Goal: Transaction & Acquisition: Download file/media

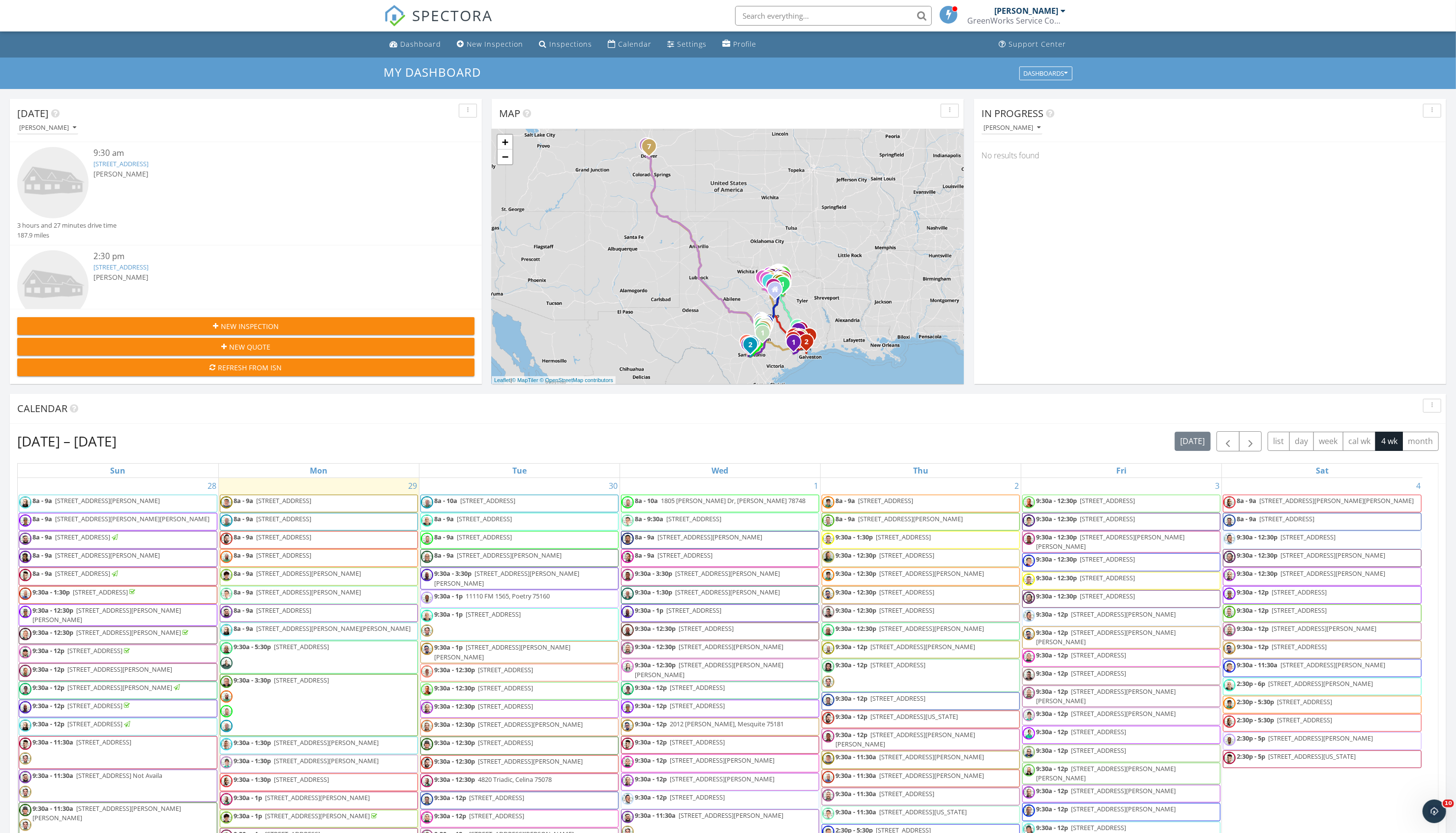
click at [824, 13] on input "text" at bounding box center [833, 16] width 196 height 19
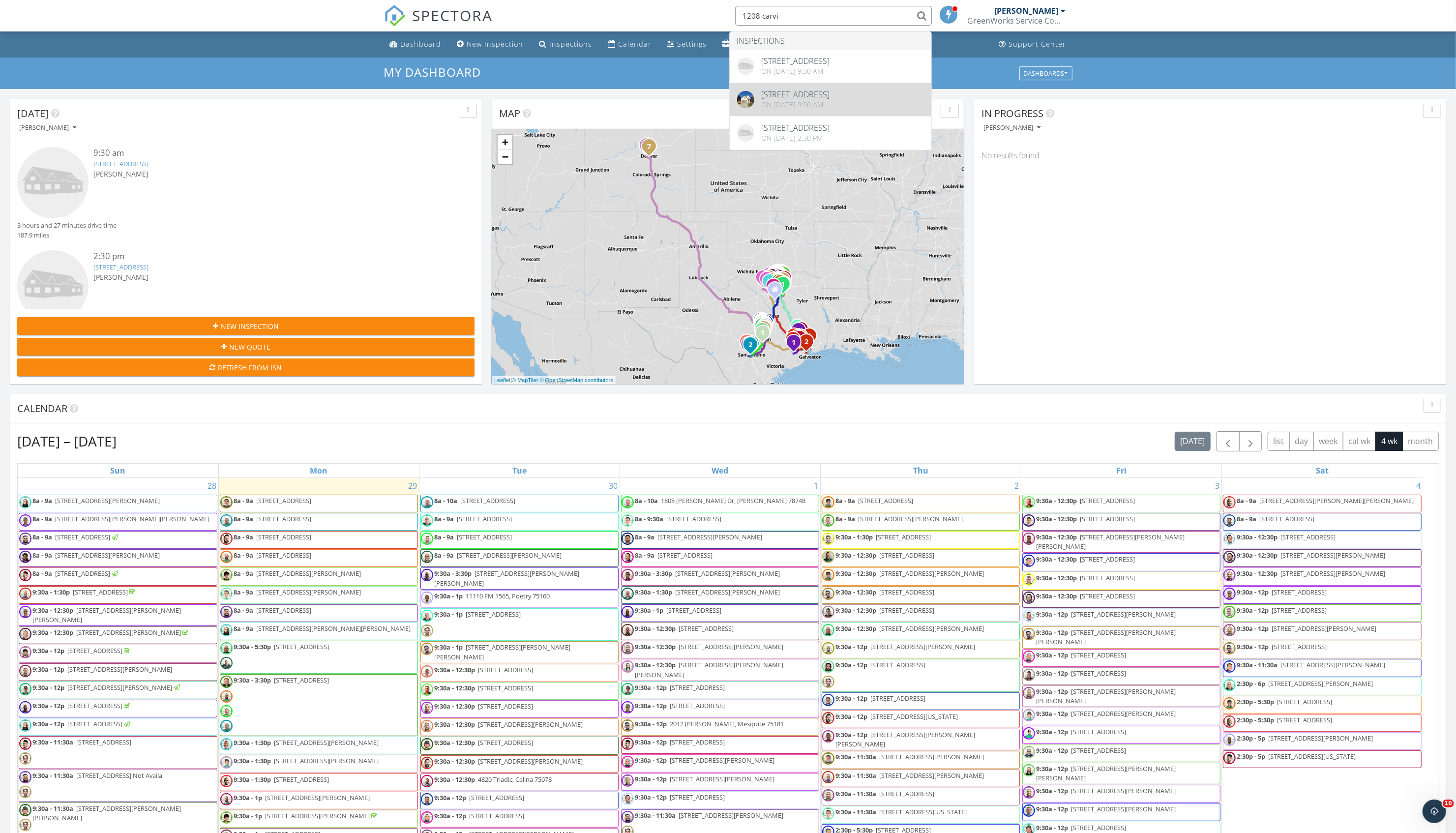
type input "1208 carvi"
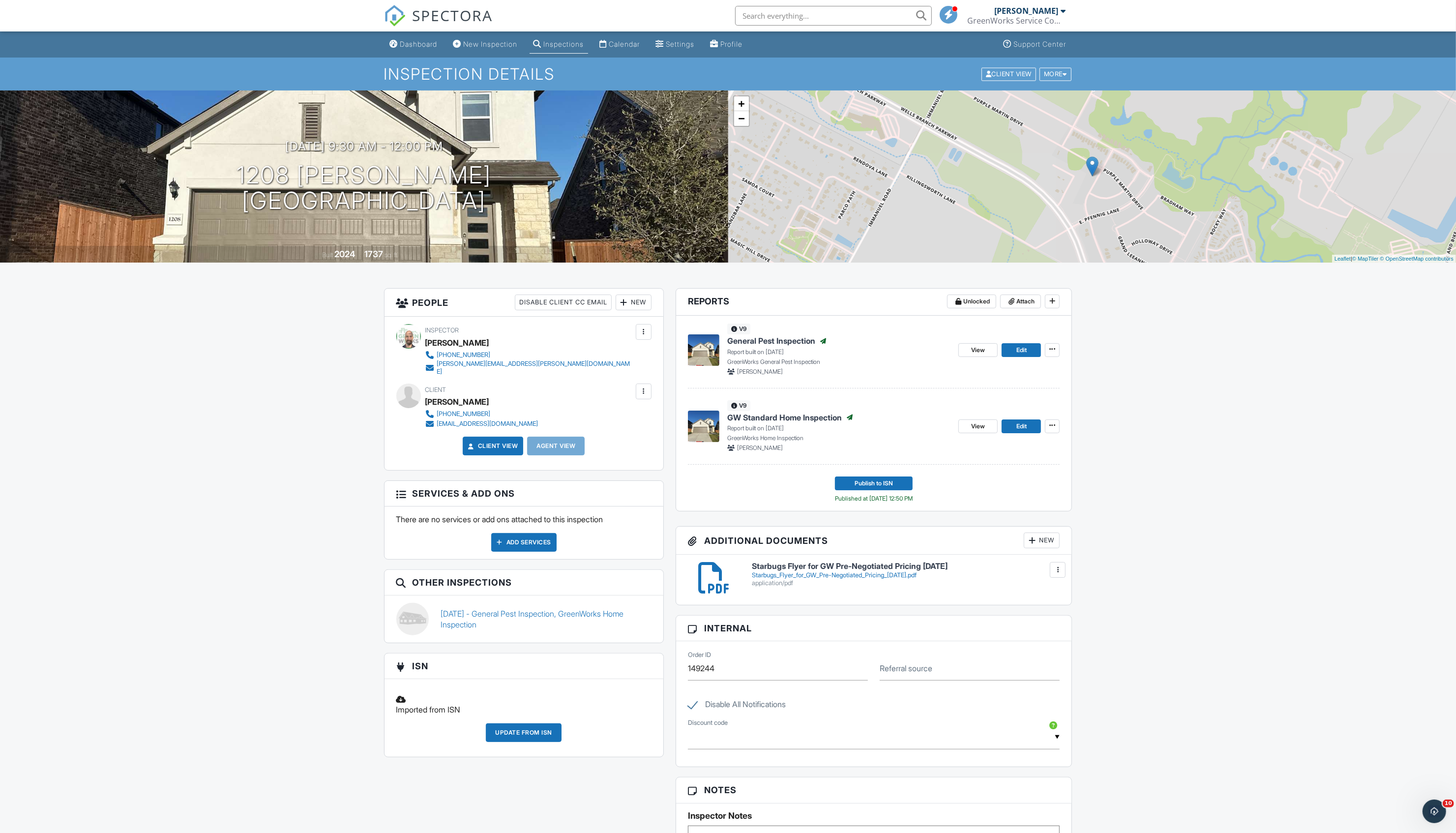
click at [796, 417] on span "GW Standard Home Inspection" at bounding box center [784, 417] width 115 height 11
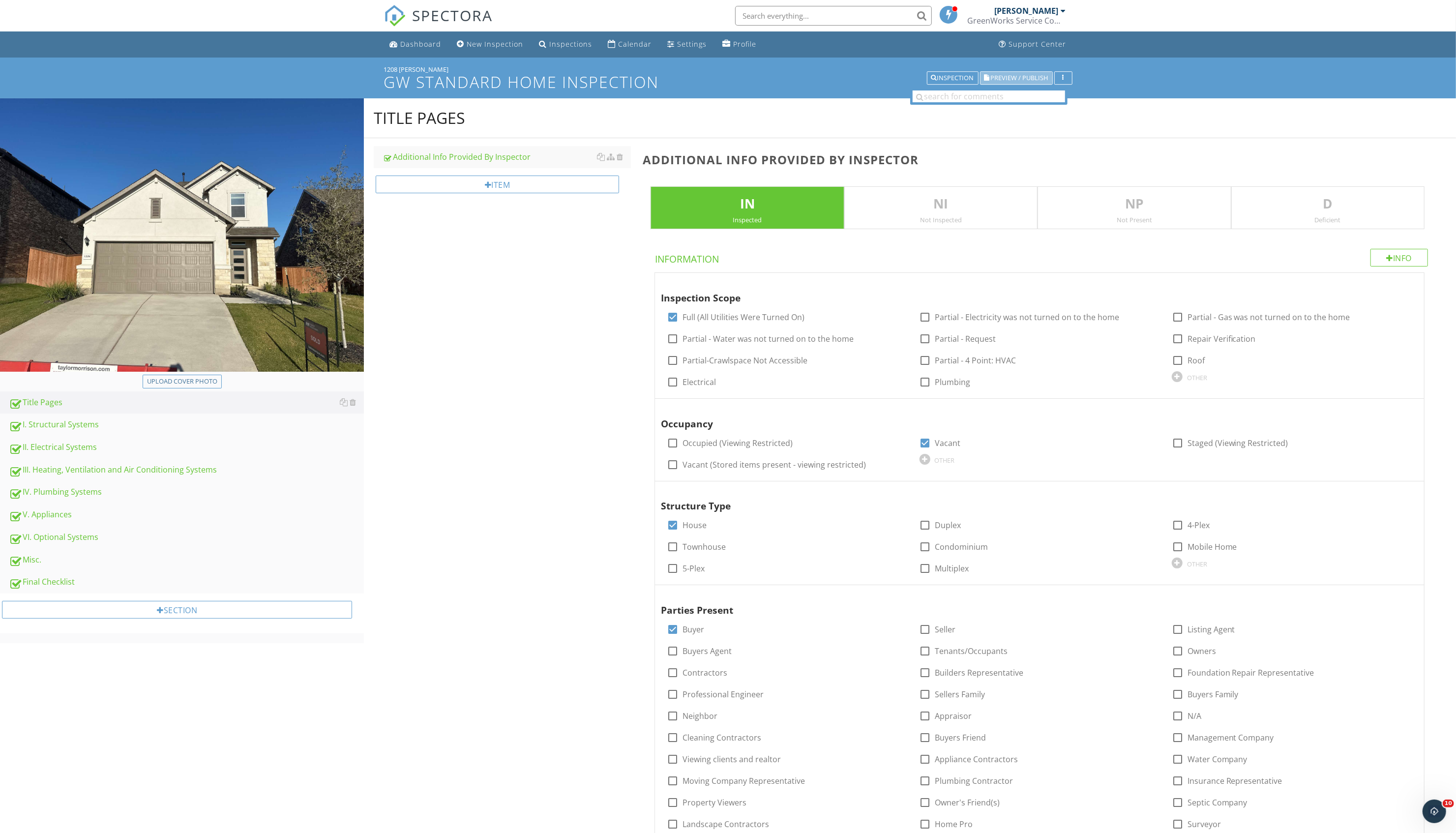
click at [1023, 77] on span "Preview / Publish" at bounding box center [1019, 78] width 57 height 7
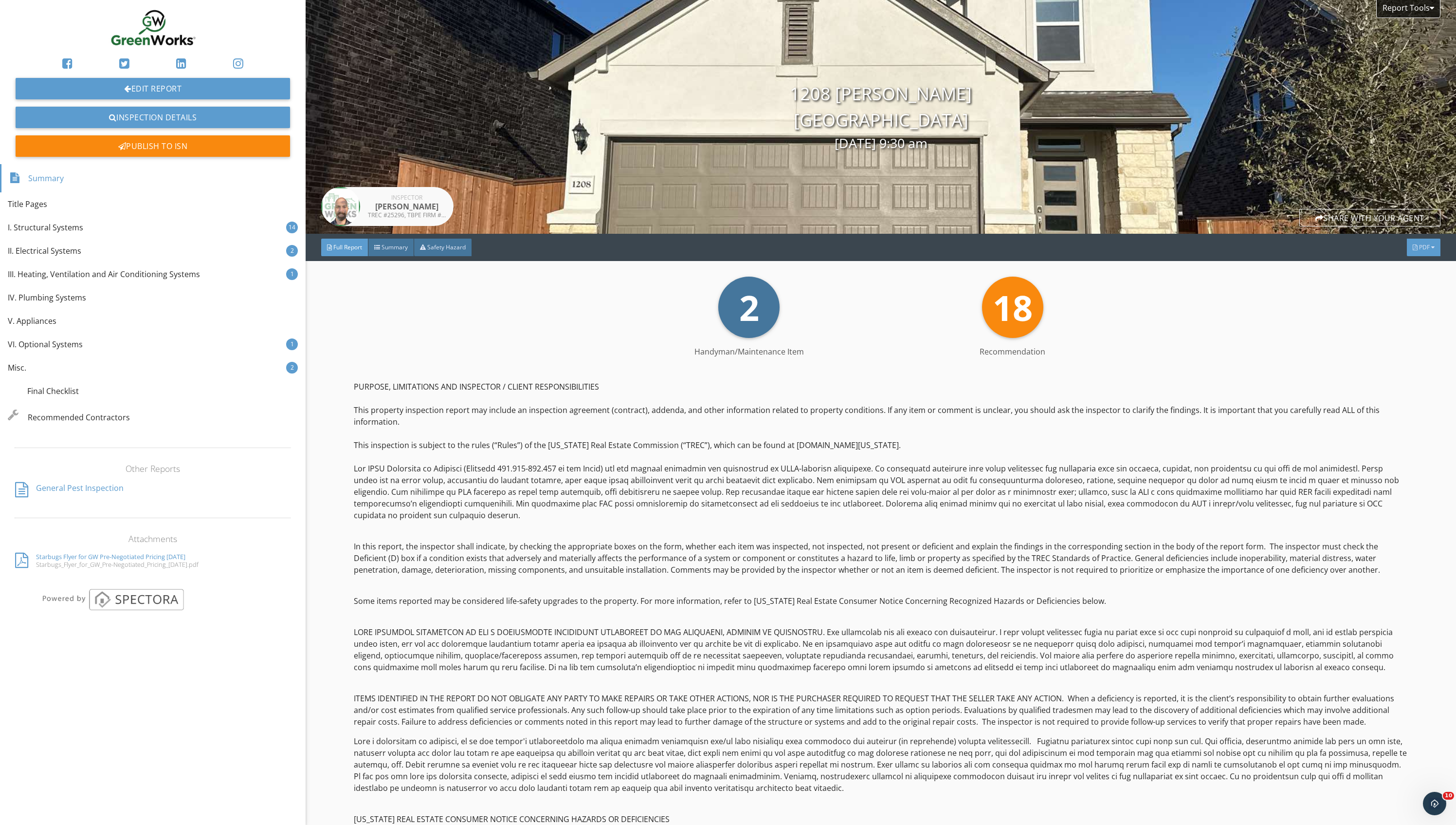
click at [1419, 245] on span "PDF" at bounding box center [1424, 246] width 11 height 9
click at [1395, 281] on div "Full Report" at bounding box center [1411, 284] width 63 height 12
